Goal: Ask a question: Seek information or help from site administrators or community

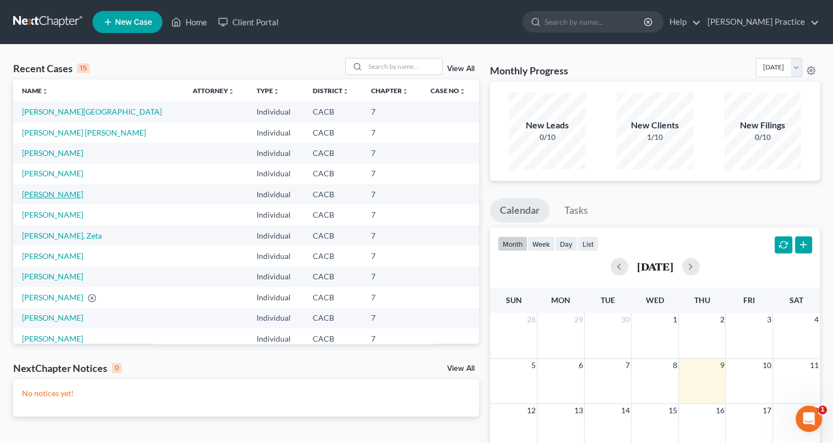
click at [56, 194] on link "[PERSON_NAME]" at bounding box center [52, 193] width 61 height 9
select select "3"
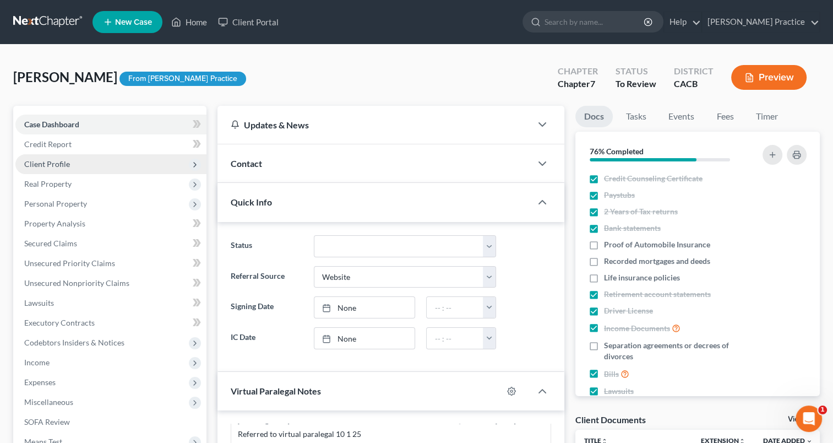
click at [170, 165] on span "Client Profile" at bounding box center [110, 164] width 191 height 20
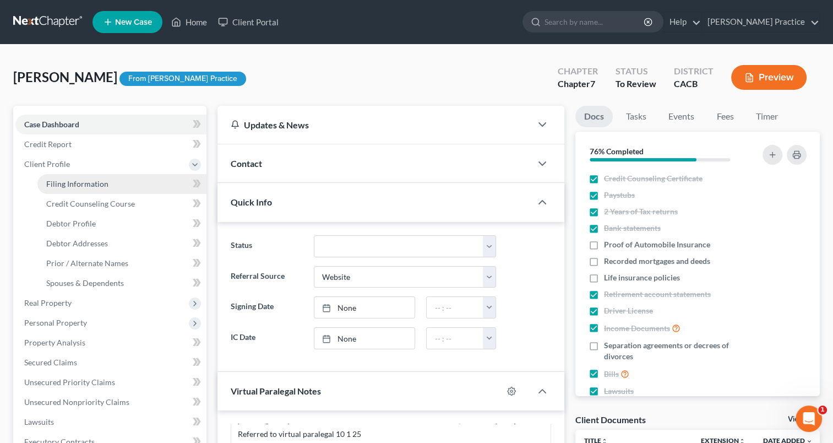
click at [99, 186] on span "Filing Information" at bounding box center [77, 183] width 62 height 9
select select "1"
select select "0"
select select "4"
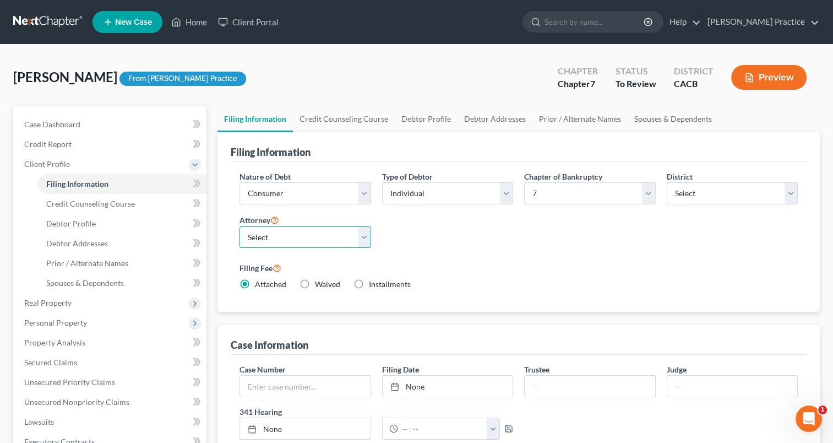
click at [366, 232] on select "Select Suzette Douglas - null" at bounding box center [305, 237] width 131 height 22
drag, startPoint x: 452, startPoint y: 238, endPoint x: 458, endPoint y: 237, distance: 5.6
click at [453, 238] on div "Nature of Debt Select Business Consumer Other Nature of Business Select Clearin…" at bounding box center [518, 235] width 569 height 128
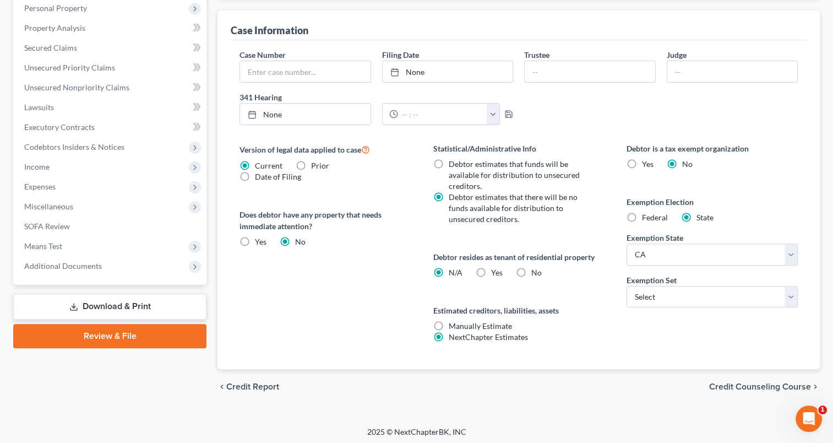
scroll to position [316, 0]
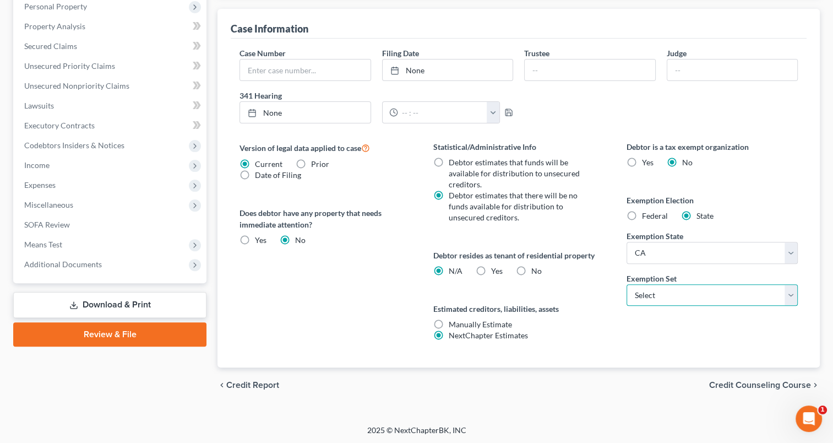
click at [787, 292] on select "Select 703 704" at bounding box center [712, 295] width 171 height 22
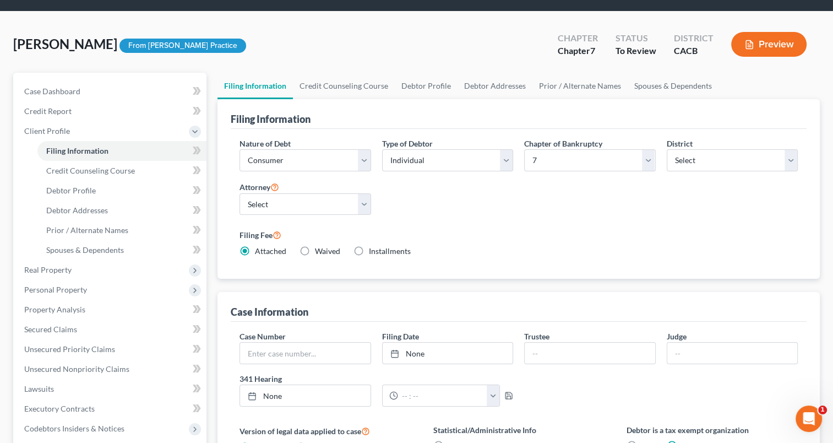
scroll to position [29, 0]
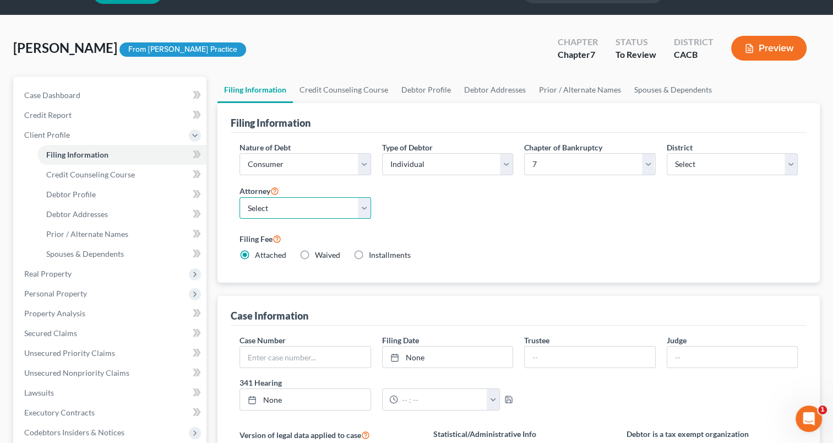
click at [363, 207] on select "Select Suzette Douglas - null" at bounding box center [305, 208] width 131 height 22
select select "0"
click at [240, 197] on select "Select Suzette Douglas - null" at bounding box center [305, 208] width 131 height 22
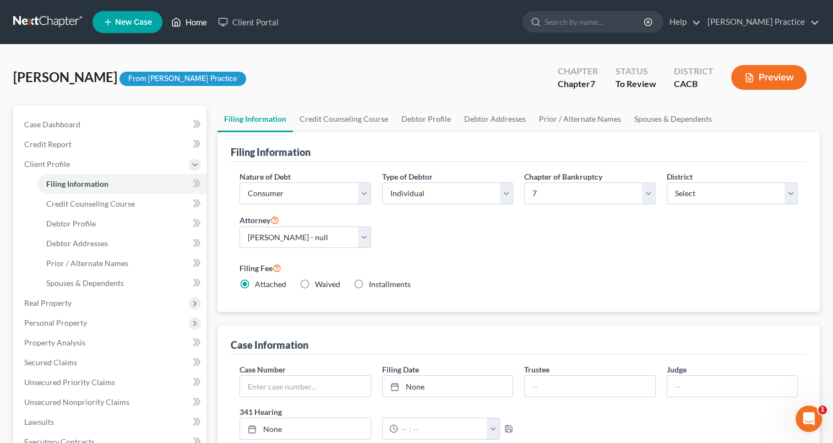
click at [193, 26] on link "Home" at bounding box center [189, 22] width 47 height 20
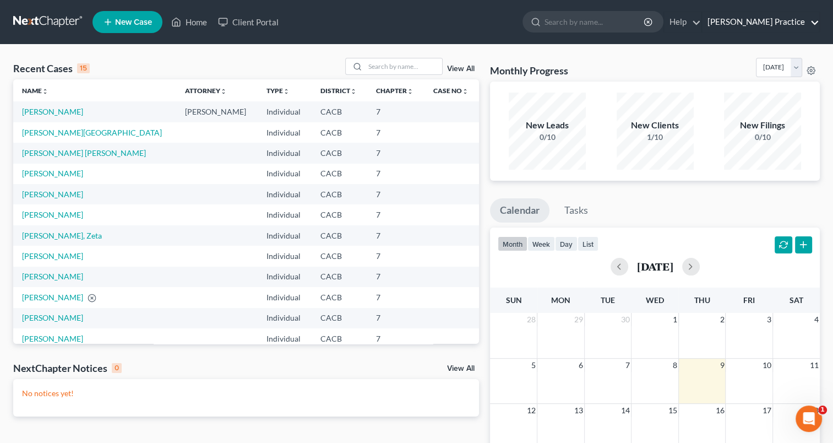
click at [776, 26] on link "[PERSON_NAME] Practice" at bounding box center [760, 22] width 117 height 20
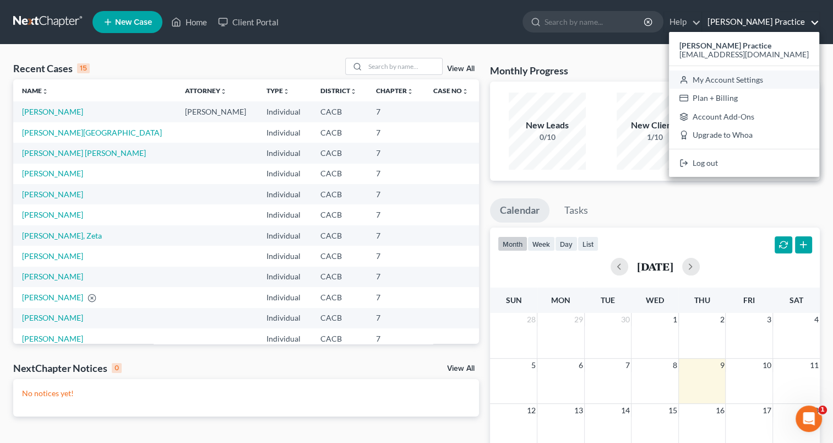
click at [773, 77] on link "My Account Settings" at bounding box center [744, 79] width 150 height 19
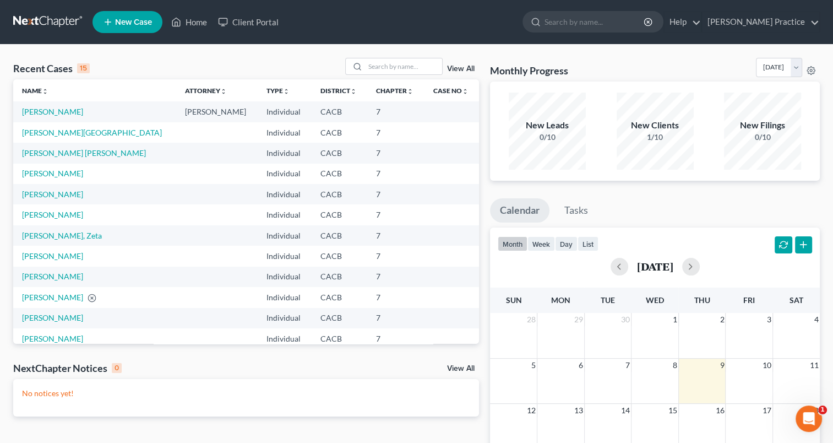
select select "7"
select select "29"
select select "4"
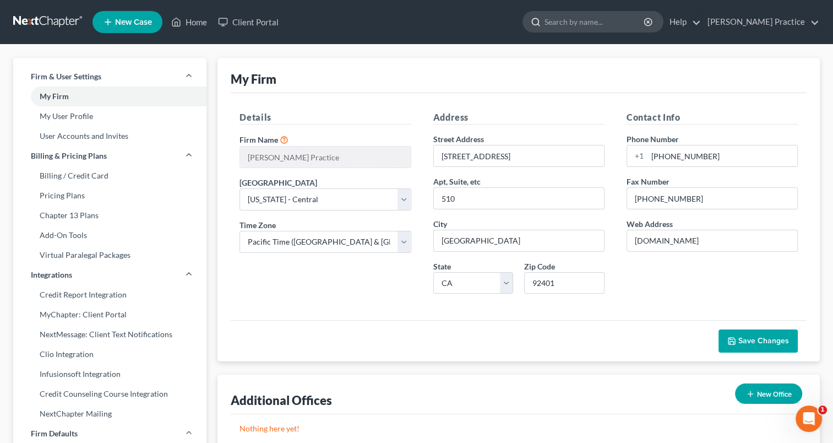
click at [578, 22] on input "search" at bounding box center [595, 22] width 101 height 20
type input "firm exemptions"
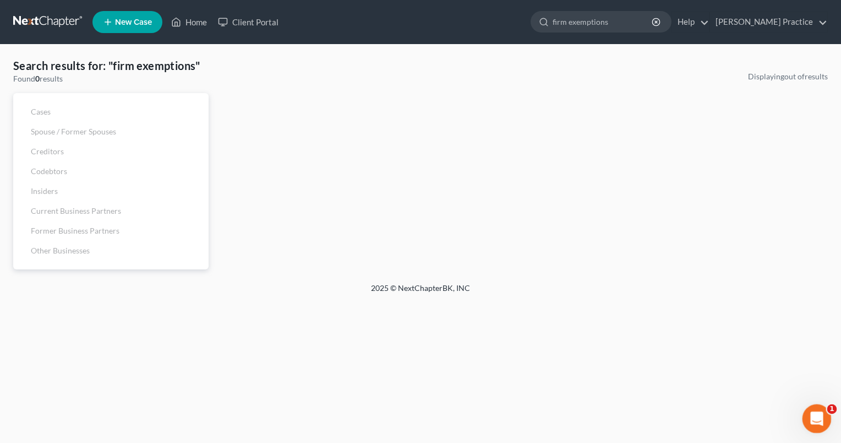
drag, startPoint x: 1607, startPoint y: 814, endPoint x: 812, endPoint y: 415, distance: 889.6
click at [814, 413] on icon "Open Intercom Messenger" at bounding box center [816, 417] width 18 height 18
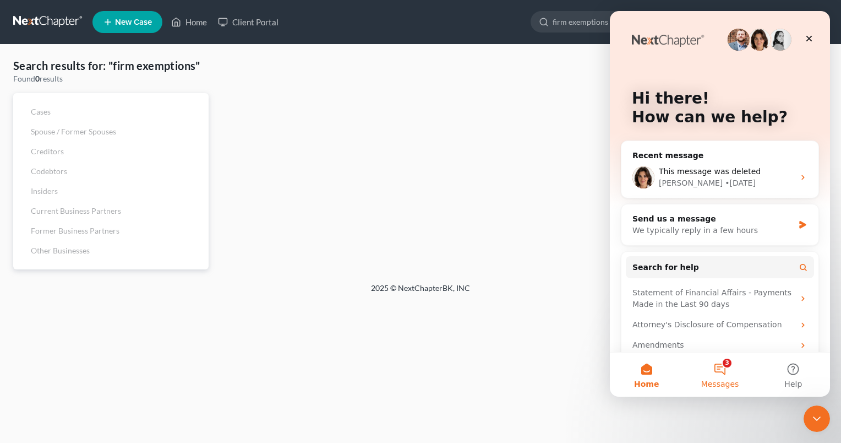
click at [720, 367] on button "3 Messages" at bounding box center [719, 374] width 73 height 44
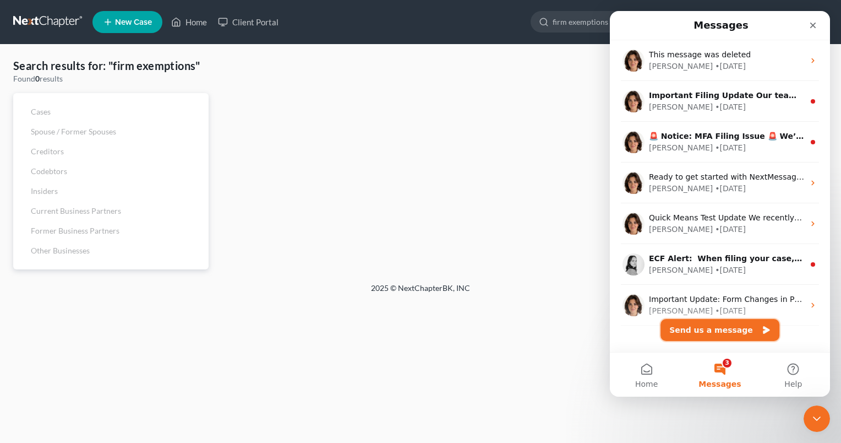
click at [712, 330] on button "Send us a message" at bounding box center [720, 330] width 119 height 22
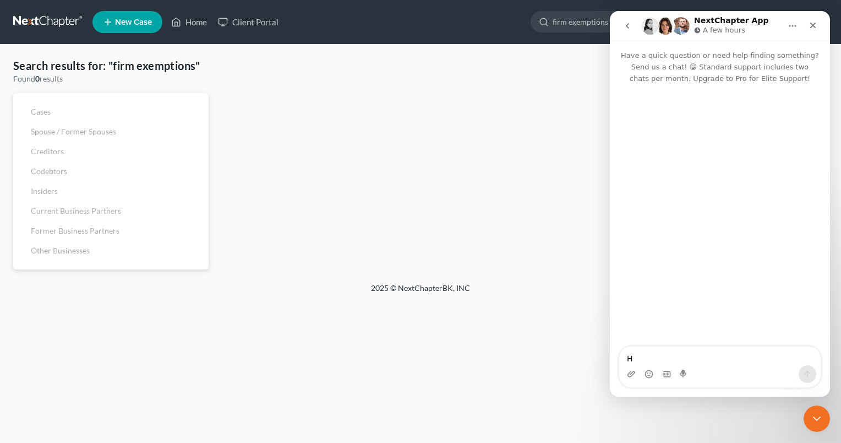
click at [687, 349] on textarea "H" at bounding box center [720, 355] width 202 height 19
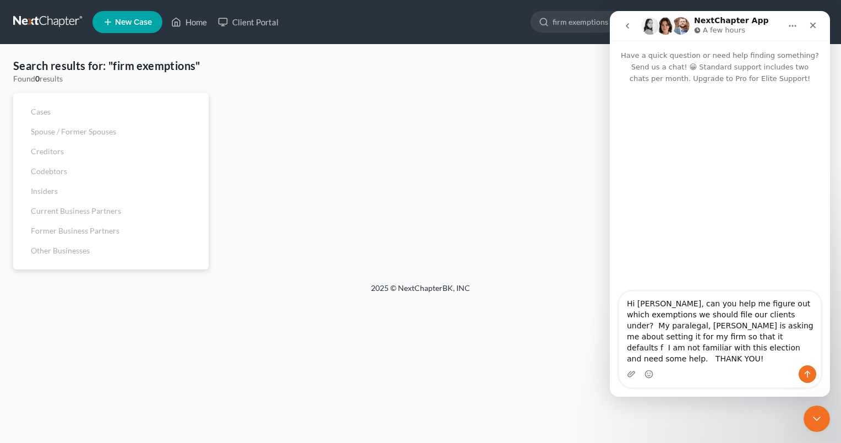
click at [724, 362] on textarea "Hi Emma, can you help me figure out which exemptions we should file our clients…" at bounding box center [720, 328] width 202 height 74
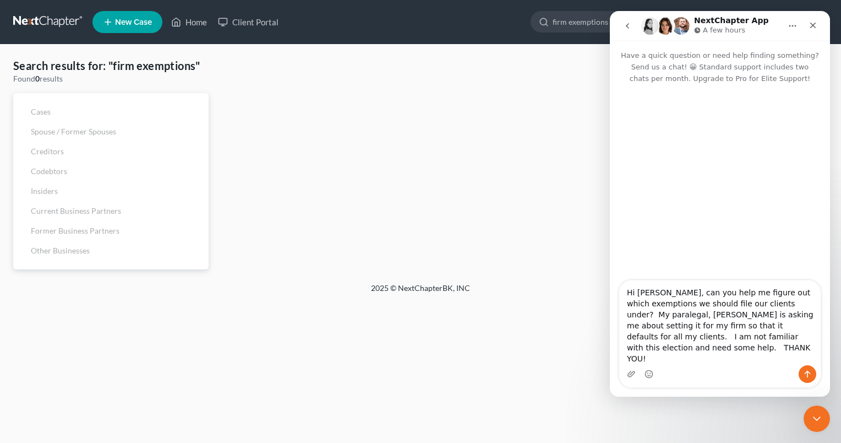
type textarea "Hi Emma, can you help me figure out which exemptions we should file our clients…"
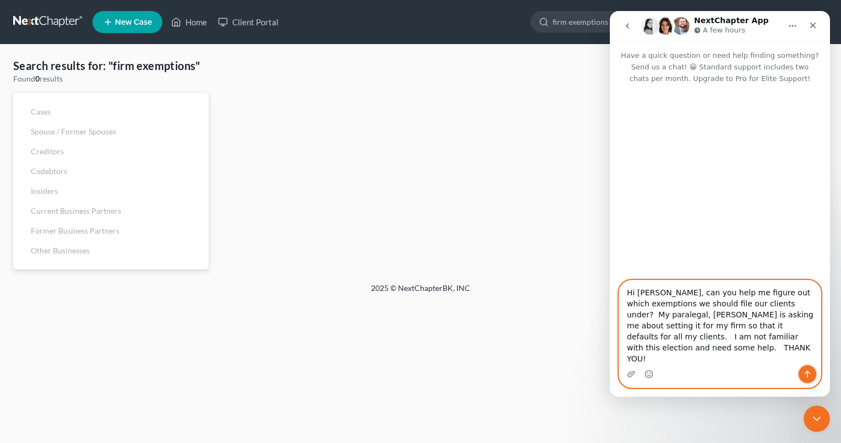
click at [803, 368] on button "Send a message…" at bounding box center [808, 374] width 18 height 18
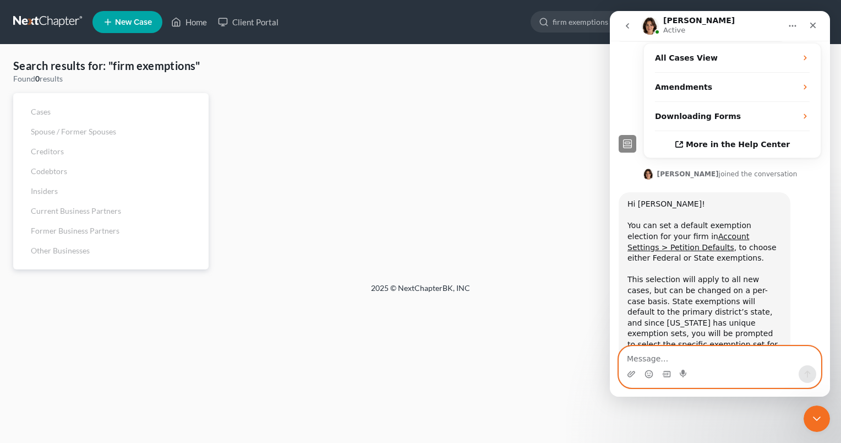
scroll to position [298, 0]
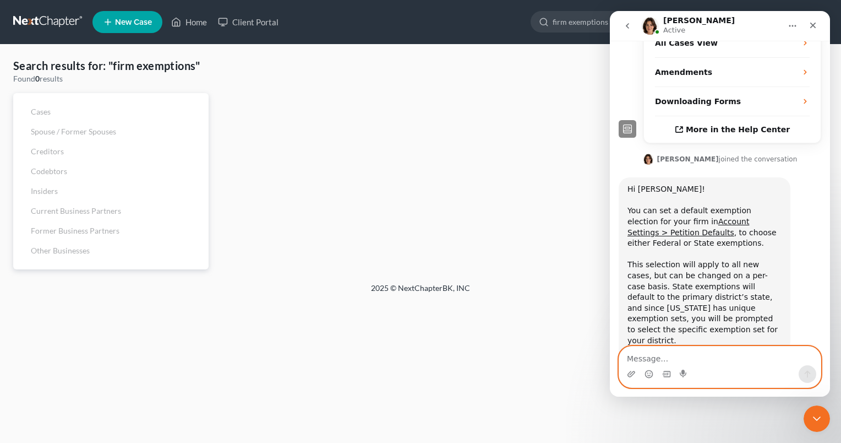
click at [717, 352] on textarea "Message…" at bounding box center [720, 355] width 202 height 19
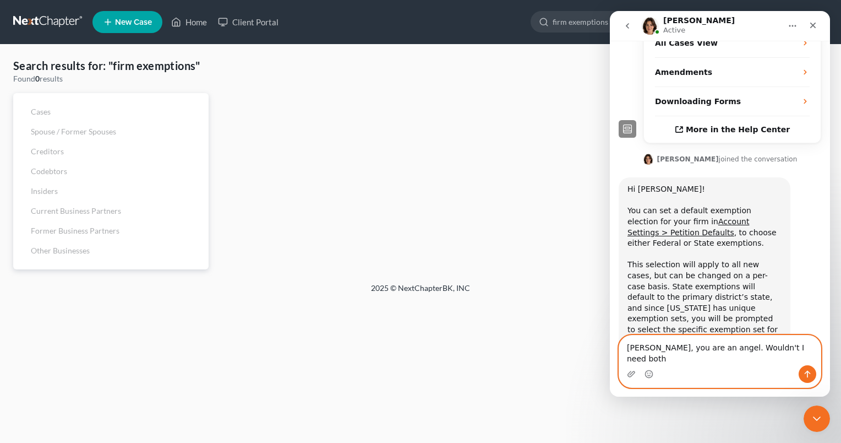
type textarea "Emma, you are an angel. Wouldn't I need both?"
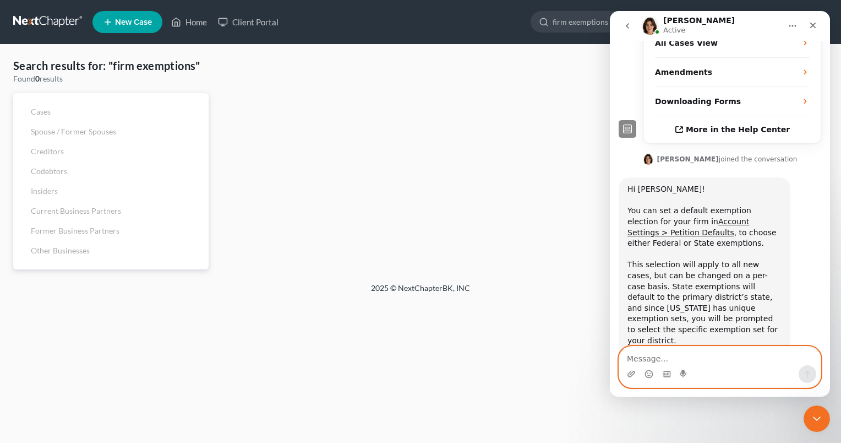
scroll to position [342, 0]
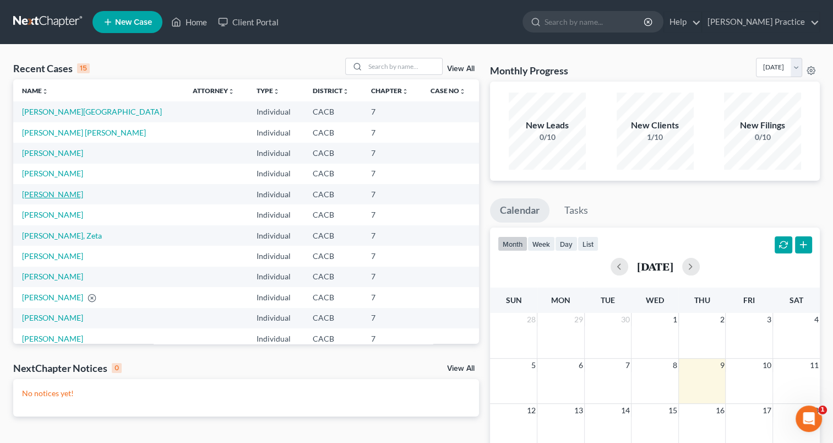
click at [43, 194] on link "[PERSON_NAME]" at bounding box center [52, 193] width 61 height 9
select select "3"
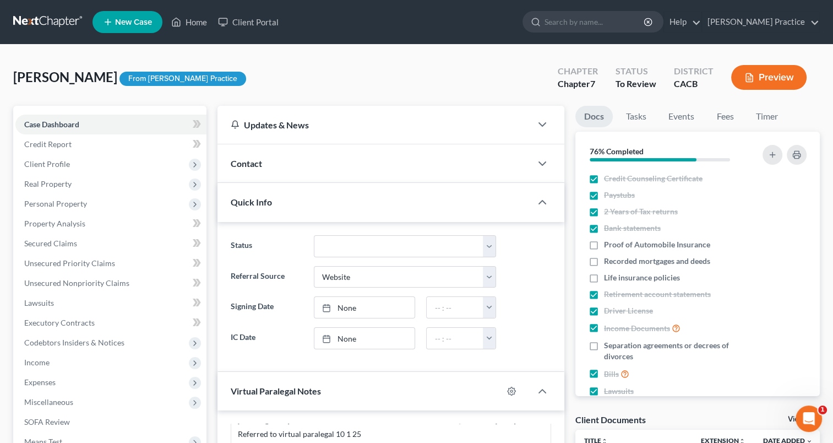
scroll to position [4, 0]
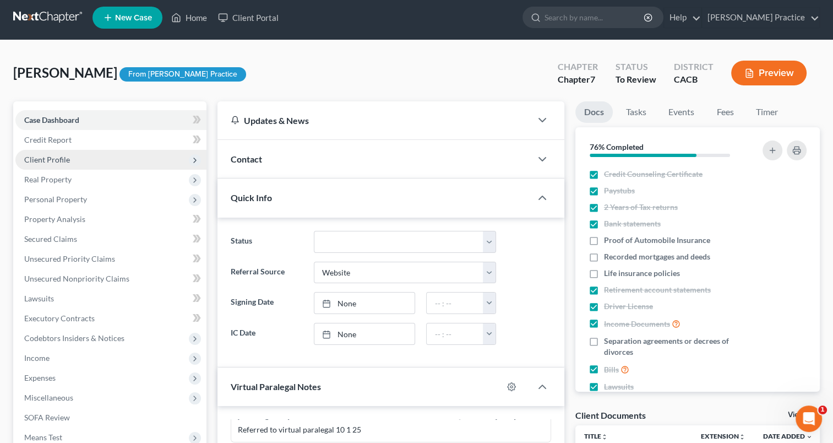
click at [81, 160] on span "Client Profile" at bounding box center [110, 160] width 191 height 20
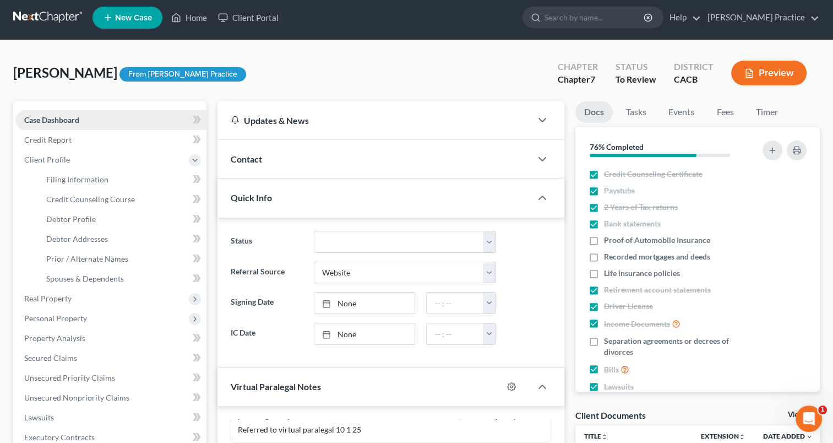
click at [92, 119] on link "Case Dashboard" at bounding box center [110, 120] width 191 height 20
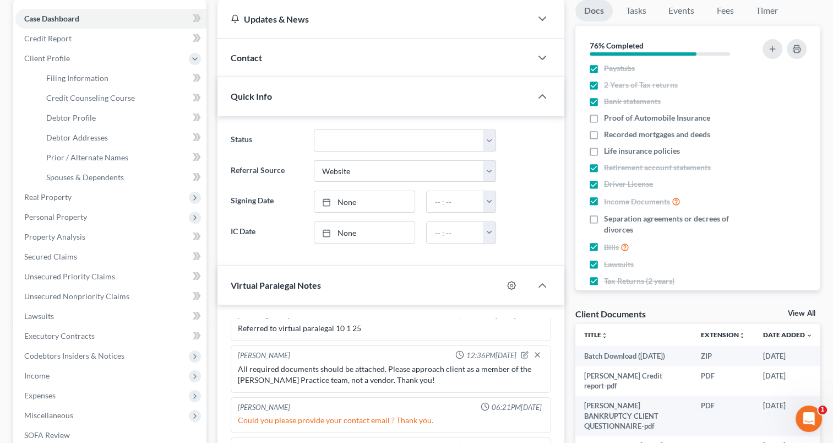
scroll to position [0, 0]
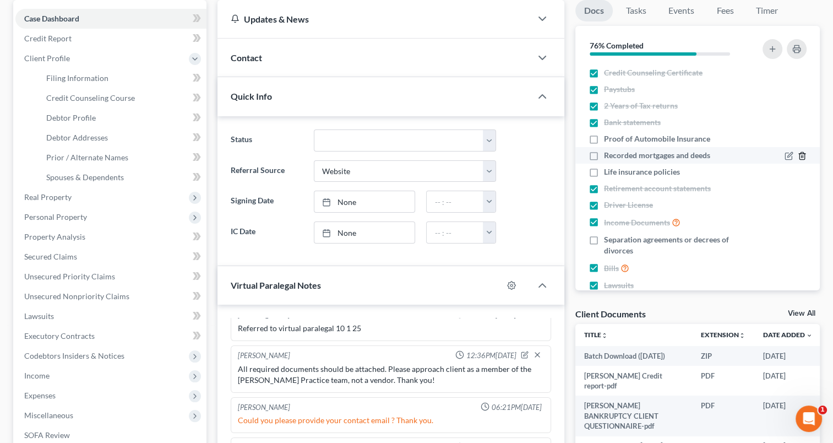
click at [799, 153] on icon "button" at bounding box center [801, 156] width 5 height 7
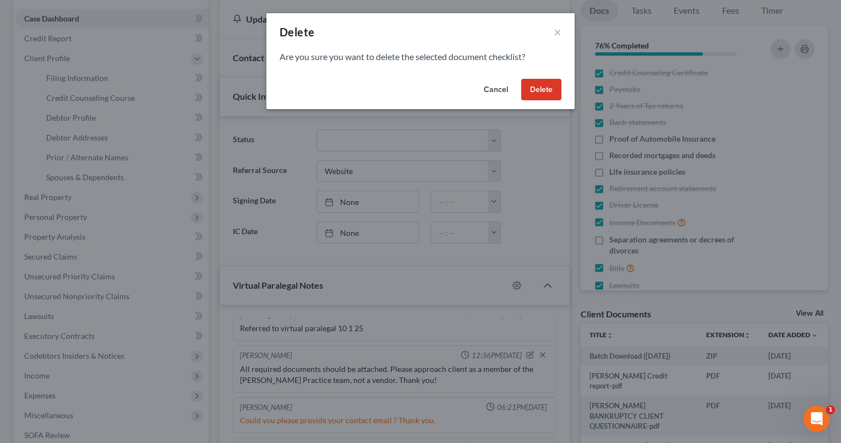
click at [537, 84] on button "Delete" at bounding box center [541, 90] width 40 height 22
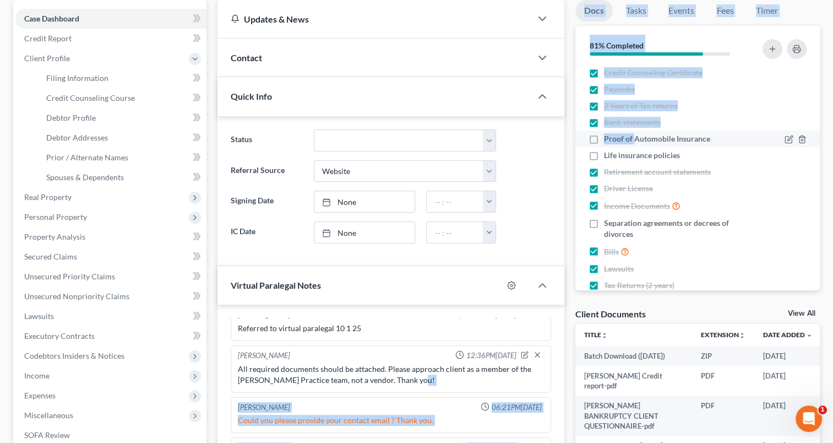
drag, startPoint x: 568, startPoint y: 377, endPoint x: 634, endPoint y: 141, distance: 244.9
click at [634, 140] on div "Updates & News × California Central District Notes: Take a look at NextChapter'…" at bounding box center [518, 425] width 613 height 850
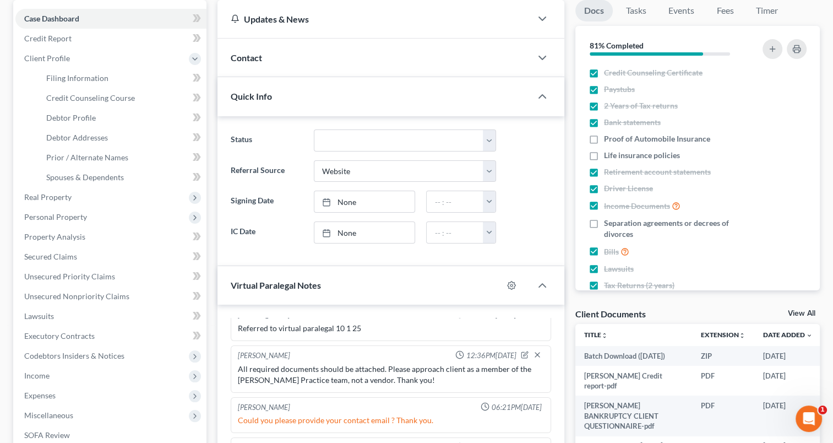
click at [570, 235] on div "Docs Tasks Events Fees Timer 81% Completed Nothing here yet! Credit Counseling …" at bounding box center [697, 425] width 255 height 850
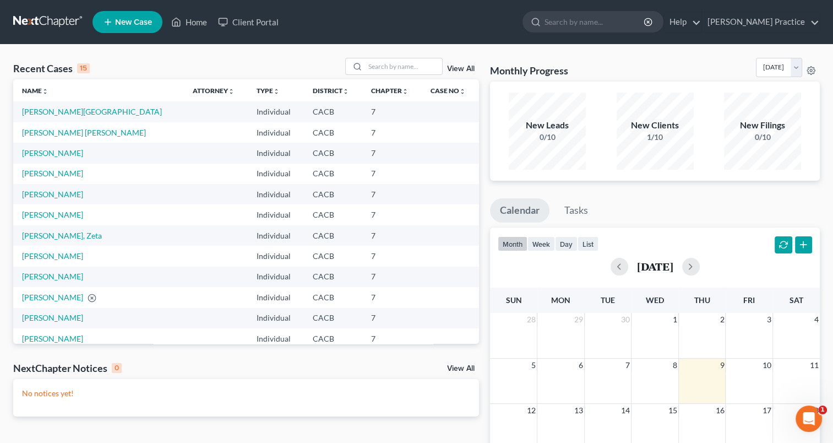
scroll to position [2, 0]
